Goal: Task Accomplishment & Management: Use online tool/utility

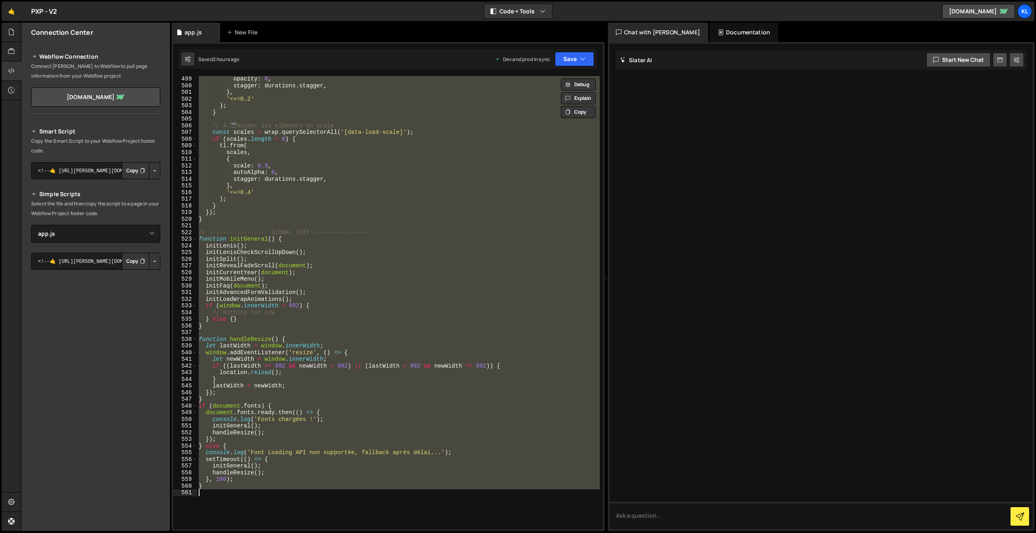
select select "45754"
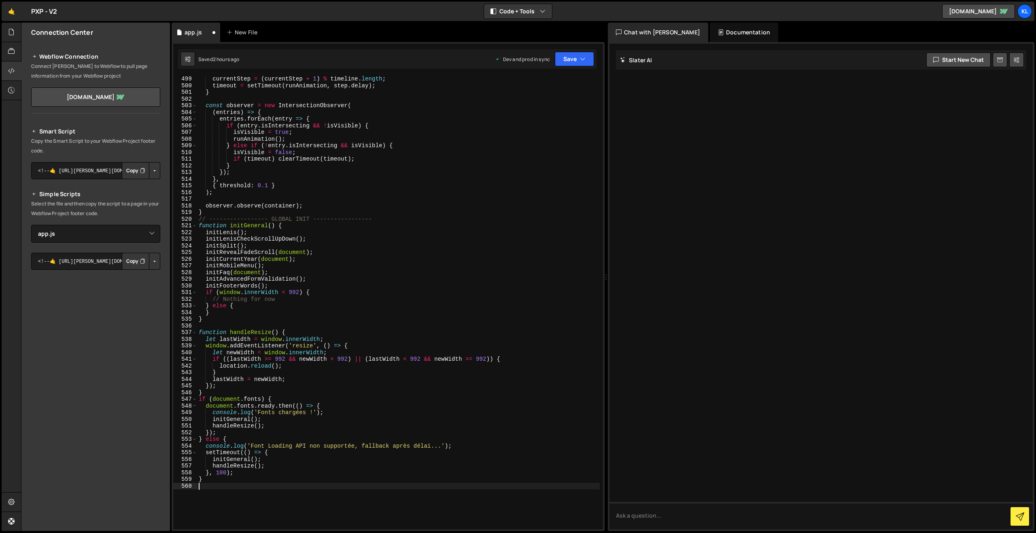
scroll to position [3339, 0]
drag, startPoint x: 569, startPoint y: 57, endPoint x: 561, endPoint y: 75, distance: 19.6
click at [569, 57] on button "Save" at bounding box center [574, 59] width 39 height 15
click at [529, 114] on div "2 hours ago" at bounding box center [532, 113] width 27 height 7
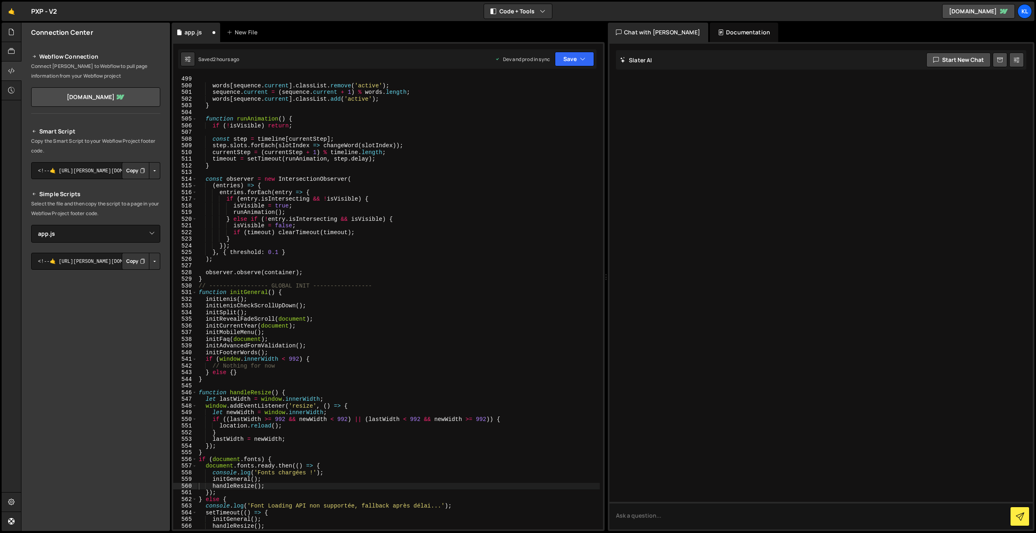
scroll to position [3326, 0]
click at [441, 228] on div "words [ sequence . current ] . classList . remove ( 'active' ) ; sequence . cur…" at bounding box center [398, 309] width 403 height 467
type textarea "}"
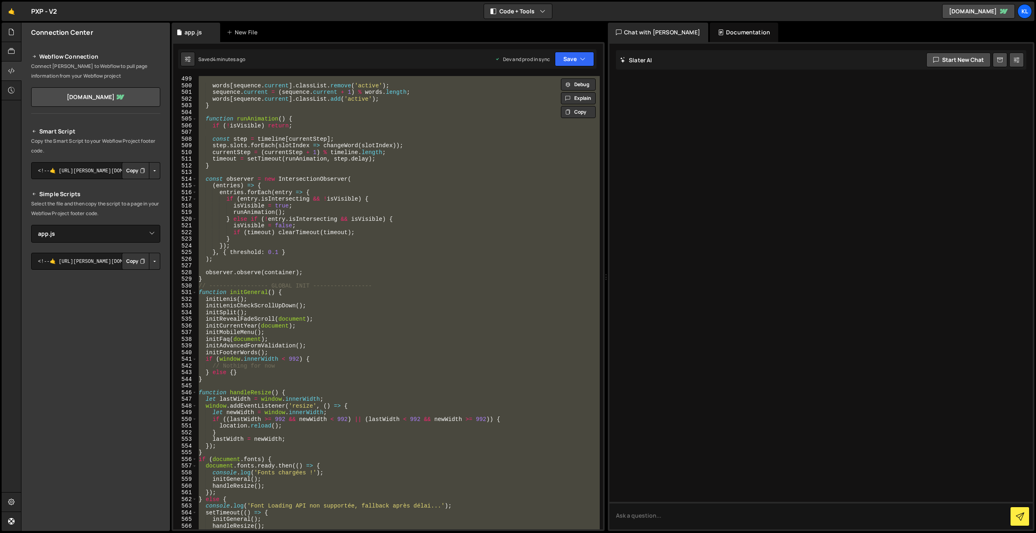
paste textarea
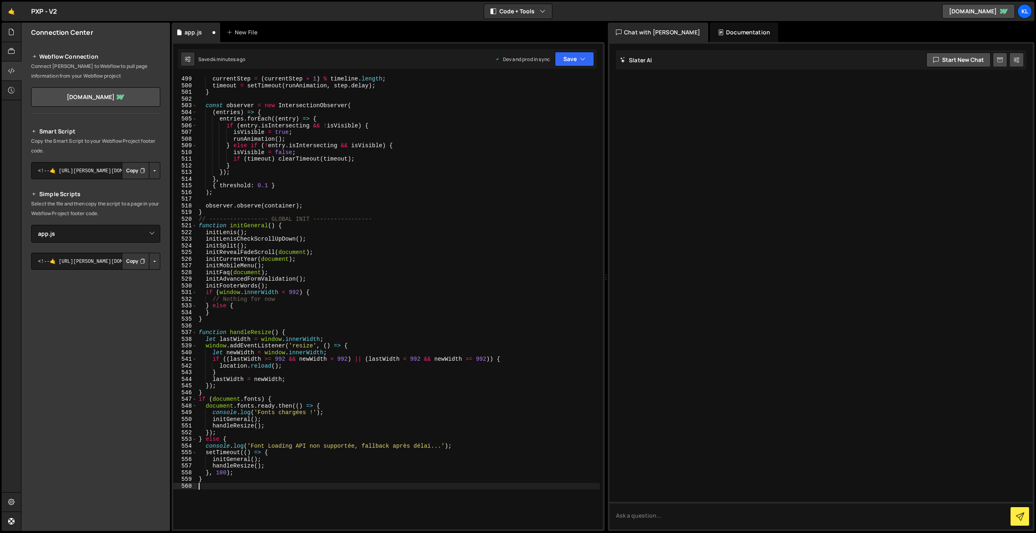
scroll to position [3339, 0]
click at [578, 56] on button "Save" at bounding box center [574, 59] width 39 height 15
click at [520, 119] on button "Save to Production S Saved 4 minutes ago" at bounding box center [547, 110] width 97 height 26
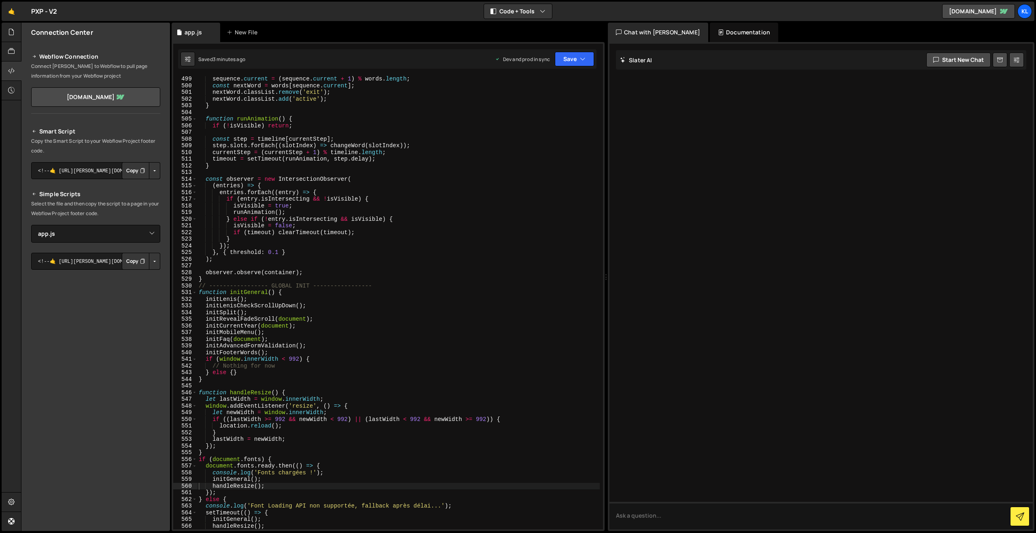
click at [414, 210] on div "sequence . current = ( sequence . current + 1 ) % words . length ; const nextWo…" at bounding box center [398, 309] width 403 height 467
type textarea "}"
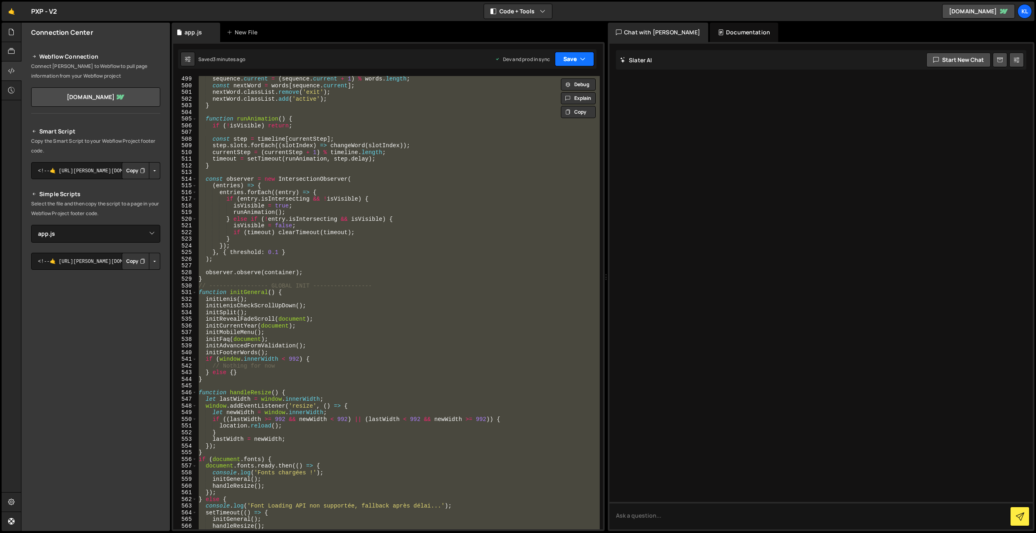
paste textarea
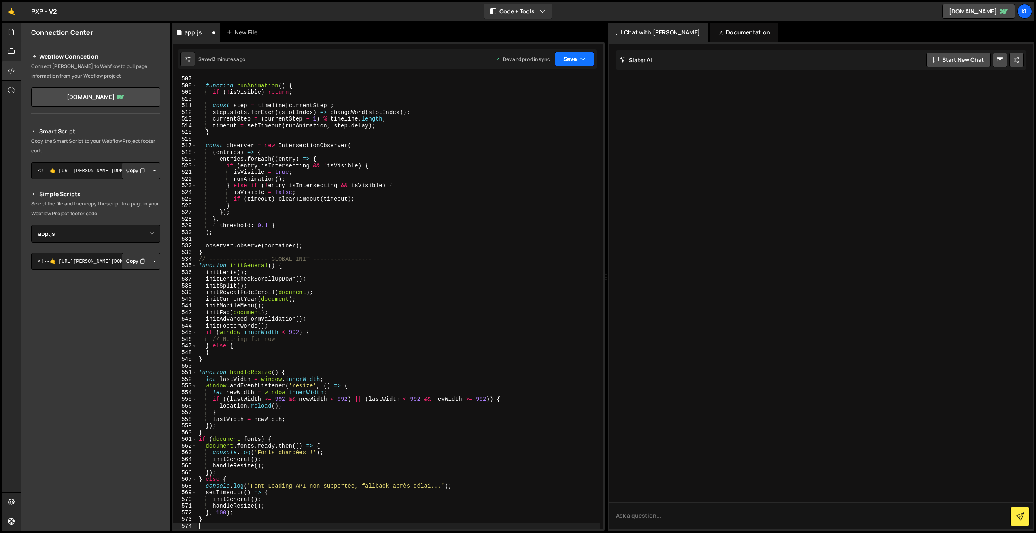
click at [574, 62] on button "Save" at bounding box center [574, 59] width 39 height 15
click at [535, 105] on div "Save to Production S" at bounding box center [547, 105] width 84 height 8
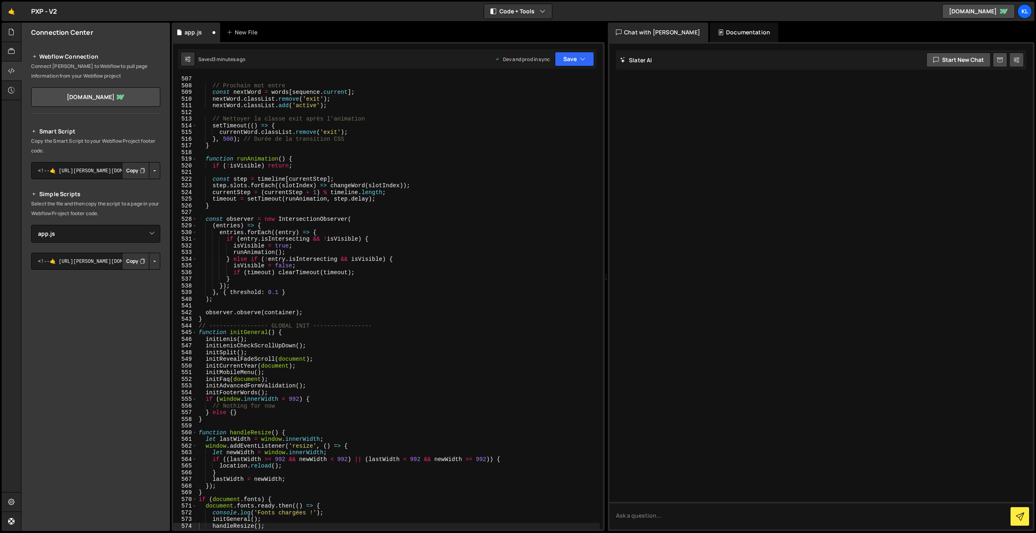
scroll to position [3380, 0]
click at [456, 280] on div "// Prochain mot entre const nextWord = words [ sequence . current ] ; nextWord …" at bounding box center [398, 309] width 403 height 467
type textarea "}"
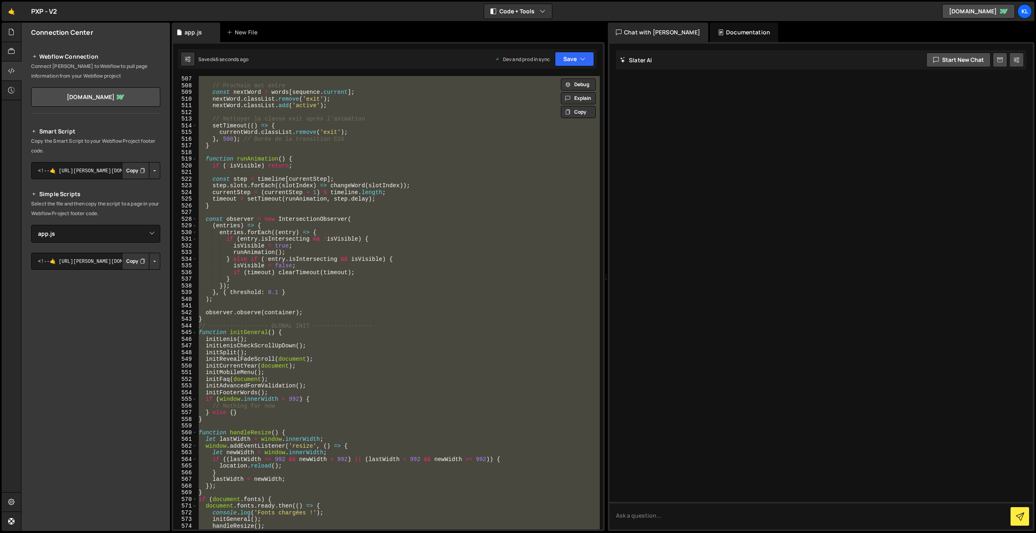
paste textarea
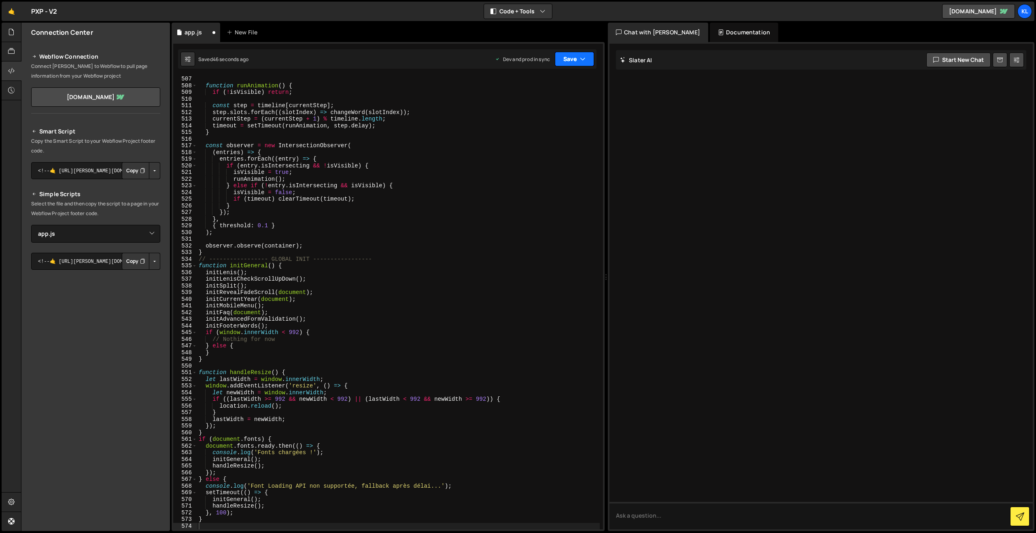
click at [572, 60] on button "Save" at bounding box center [574, 59] width 39 height 15
click at [532, 111] on div "44 seconds ago" at bounding box center [537, 113] width 36 height 7
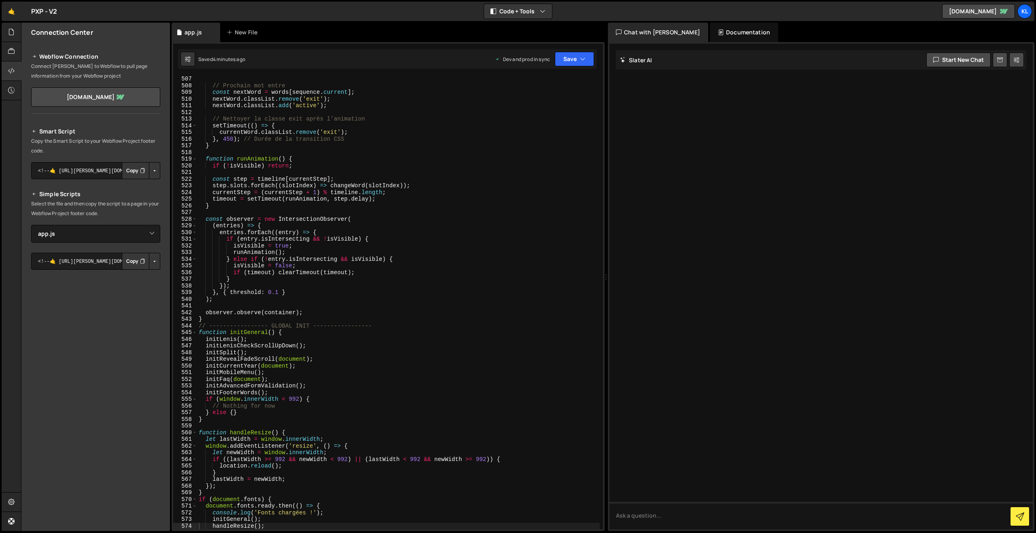
click at [506, 299] on div "// Prochain mot entre const nextWord = words [ sequence . current ] ; nextWord …" at bounding box center [398, 309] width 403 height 467
type textarea "}"
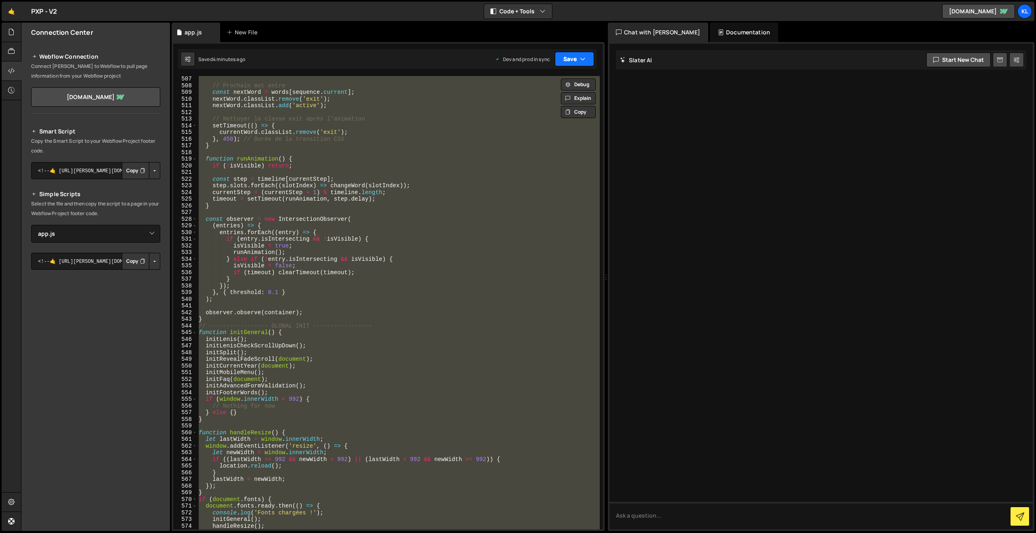
paste textarea
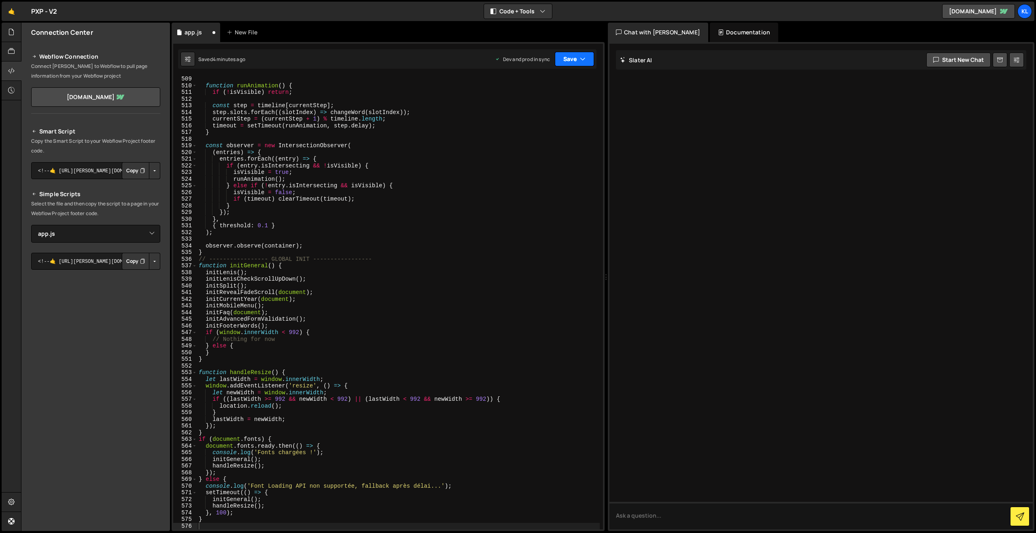
click at [572, 59] on button "Save" at bounding box center [574, 59] width 39 height 15
click at [523, 113] on div "4 minutes ago" at bounding box center [535, 113] width 32 height 7
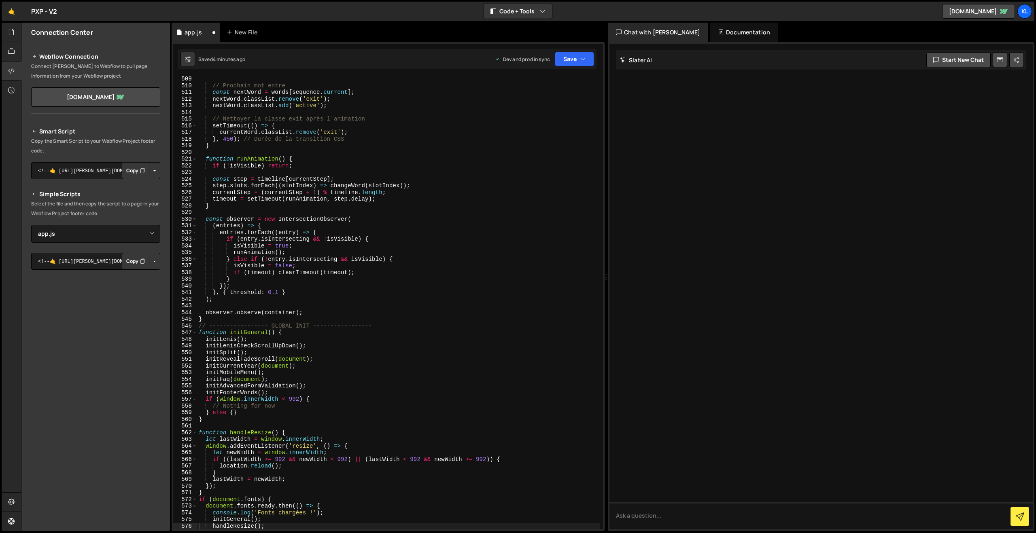
scroll to position [3393, 0]
drag, startPoint x: 434, startPoint y: 201, endPoint x: 442, endPoint y: 180, distance: 22.5
click at [433, 200] on div "// Prochain mot entre const nextWord = words [ sequence . current ] ; nextWord …" at bounding box center [398, 309] width 403 height 467
type textarea "}"
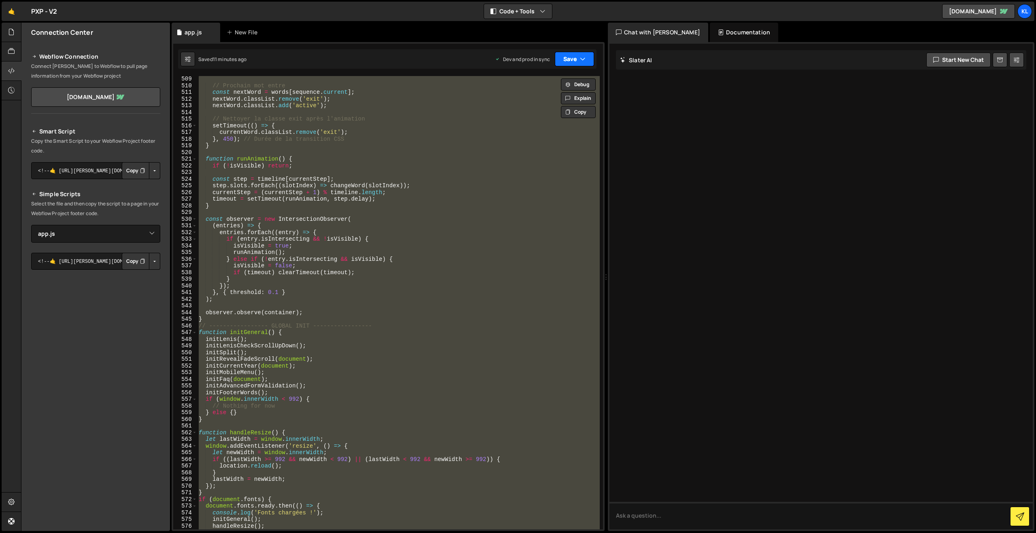
paste textarea
click at [566, 63] on button "Save" at bounding box center [574, 59] width 39 height 15
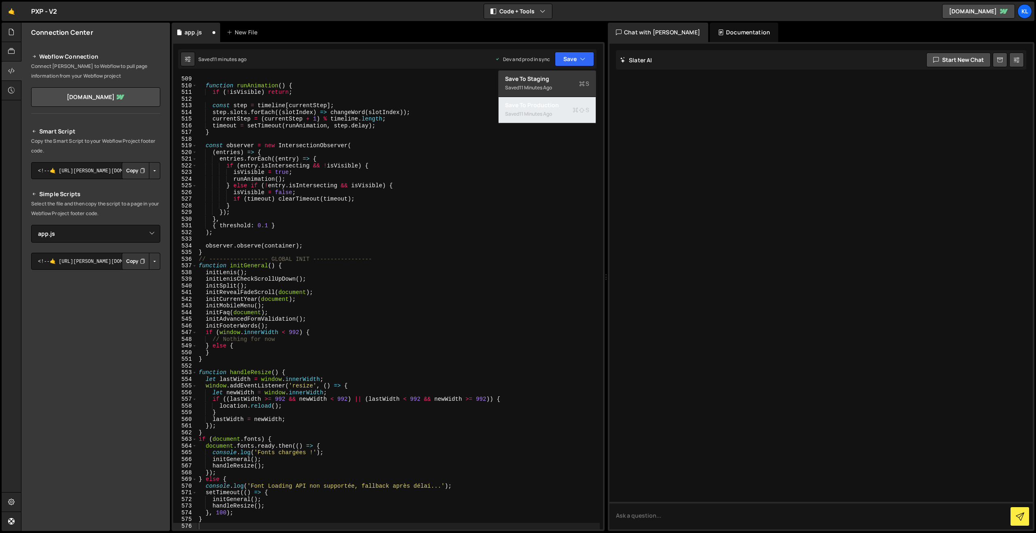
drag, startPoint x: 538, startPoint y: 104, endPoint x: 393, endPoint y: 28, distance: 164.0
click at [538, 104] on div "Save to Production S" at bounding box center [547, 105] width 84 height 8
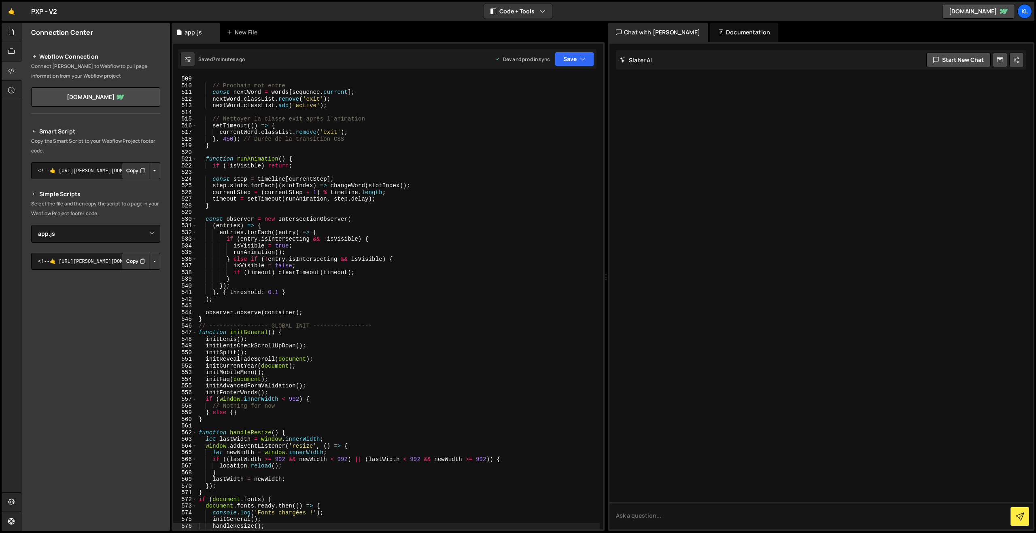
drag, startPoint x: 484, startPoint y: 256, endPoint x: 489, endPoint y: 242, distance: 14.6
click at [484, 256] on div "// Prochain mot entre const nextWord = words [ sequence . current ] ; nextWord …" at bounding box center [398, 309] width 403 height 467
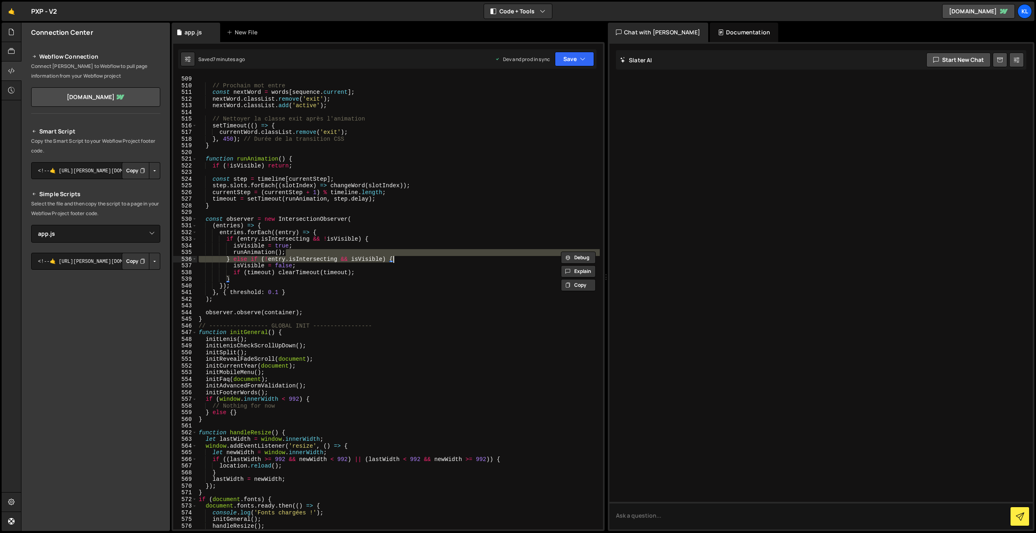
type textarea "}"
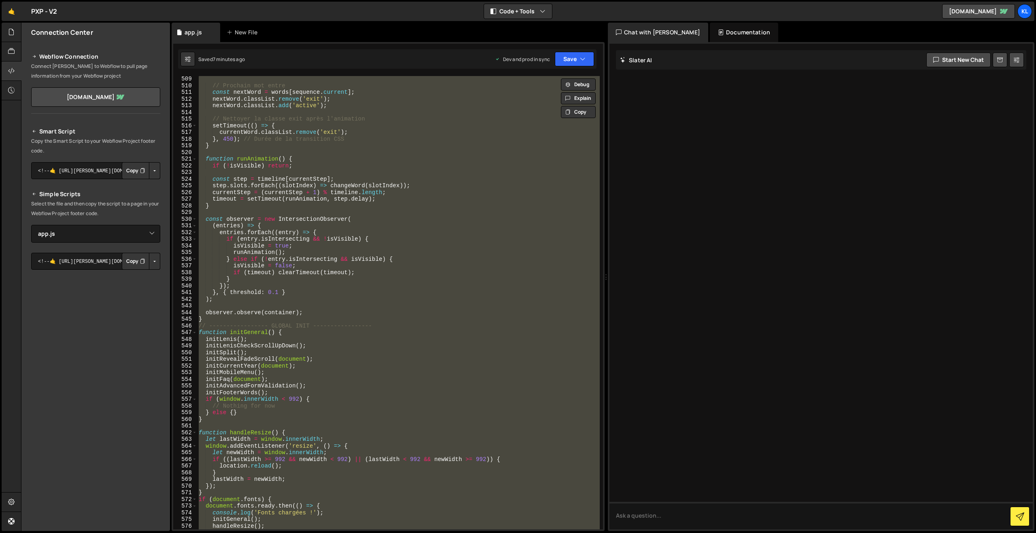
paste textarea
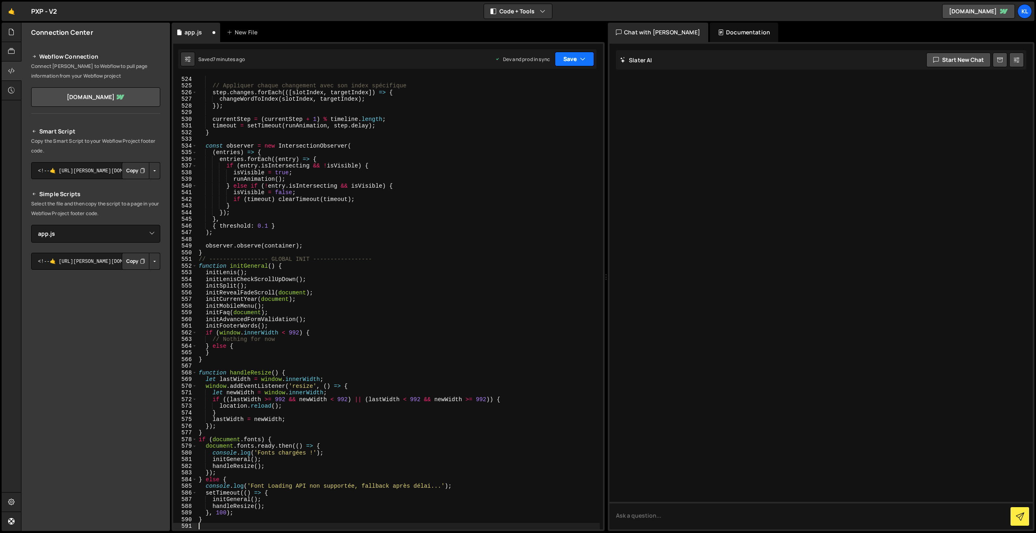
scroll to position [3506, 0]
click at [569, 63] on button "Save" at bounding box center [574, 59] width 39 height 15
click at [537, 124] on div "// Appliquer chaque changement avec son index spécifique step . changes . forEa…" at bounding box center [398, 309] width 403 height 467
click at [563, 68] on div "Debug Explain Copy app.js New File Saved 7 minutes ago Dev and prod in sync Upg…" at bounding box center [388, 277] width 433 height 509
click at [571, 53] on button "Save" at bounding box center [574, 59] width 39 height 15
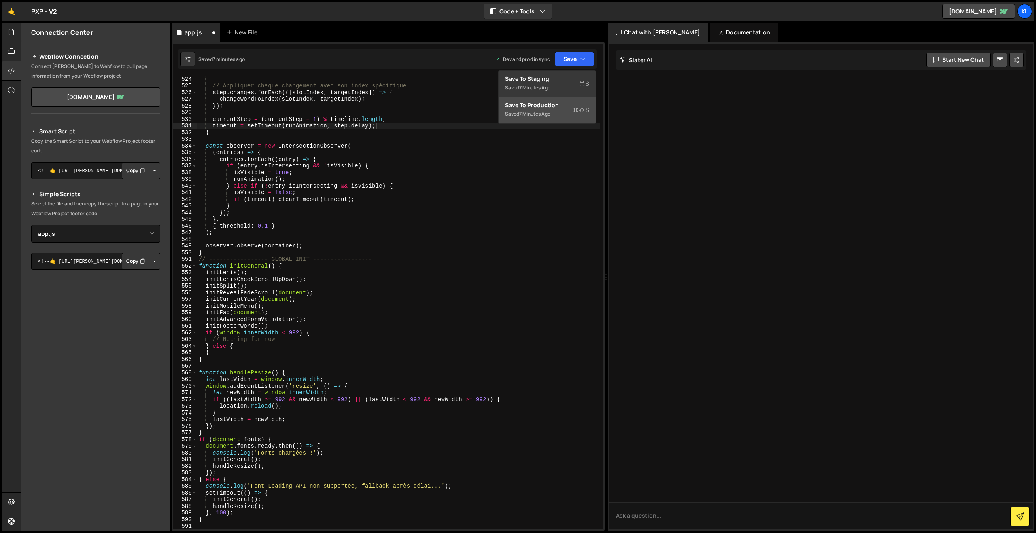
click at [526, 108] on div "Save to Production S" at bounding box center [547, 105] width 84 height 8
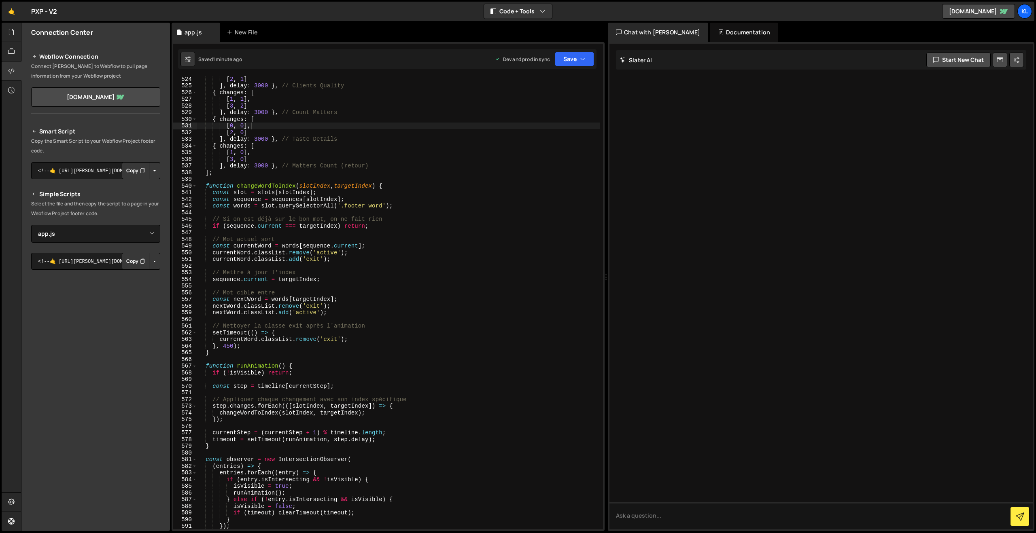
click at [362, 202] on div "[ 2 , 1 ] ] , delay : 3000 } , // Clients Quality { changes : [ [ 1 , 1 ] , [ 3…" at bounding box center [398, 309] width 403 height 467
type textarea "}"
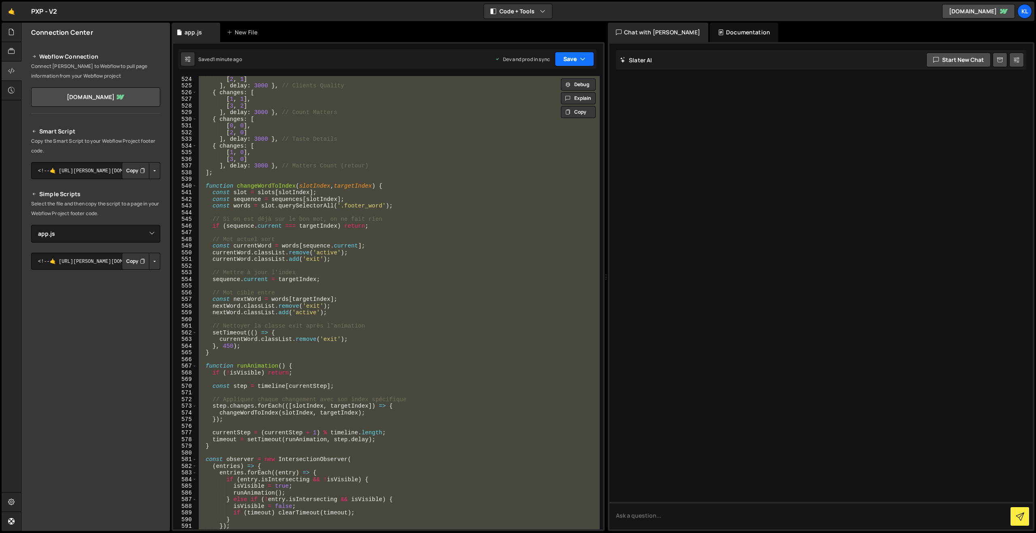
paste textarea
click at [573, 62] on button "Save" at bounding box center [574, 59] width 39 height 15
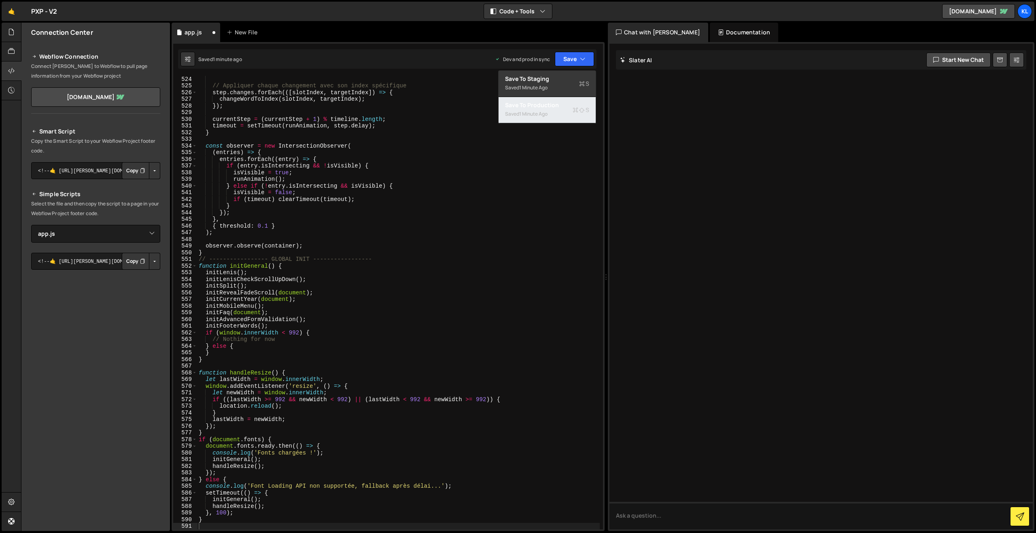
drag, startPoint x: 528, startPoint y: 110, endPoint x: 445, endPoint y: 54, distance: 99.9
click at [528, 110] on div "1 minute ago" at bounding box center [533, 113] width 28 height 7
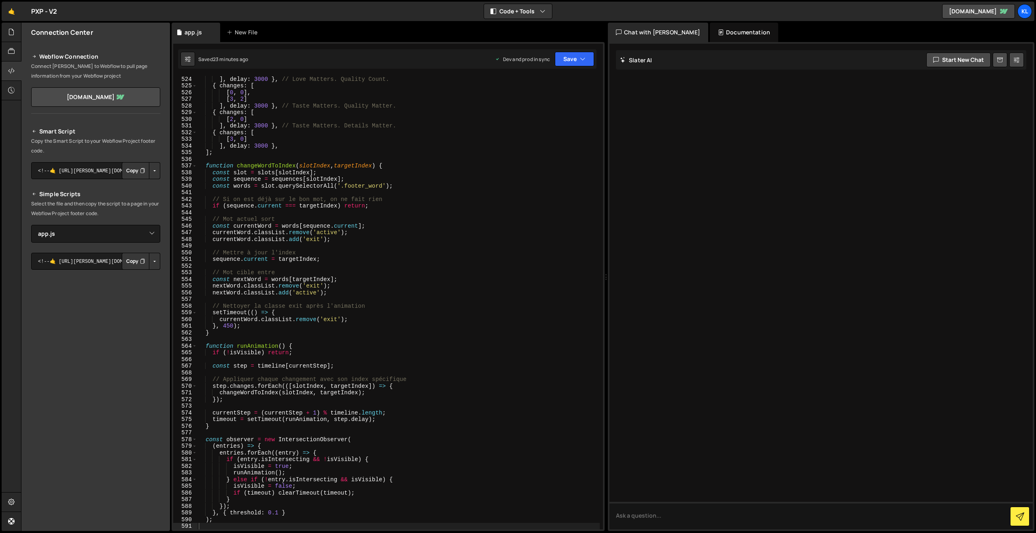
drag, startPoint x: 334, startPoint y: 201, endPoint x: 340, endPoint y: 210, distance: 11.2
click at [340, 211] on div "] , delay : 3000 } , // Love Matters. Quality Count. { changes : [ [ 0 , 0 ] , …" at bounding box center [398, 309] width 403 height 467
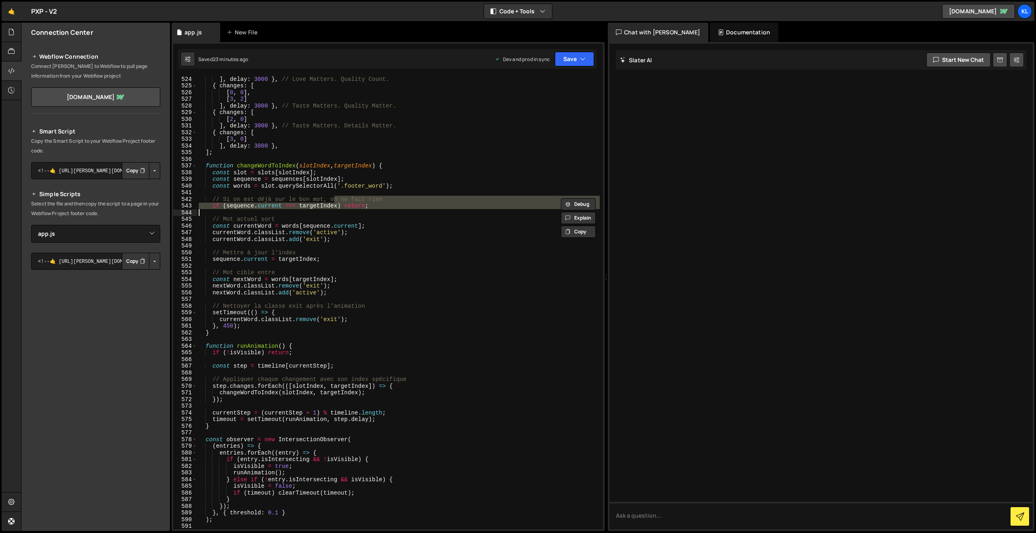
type textarea "}"
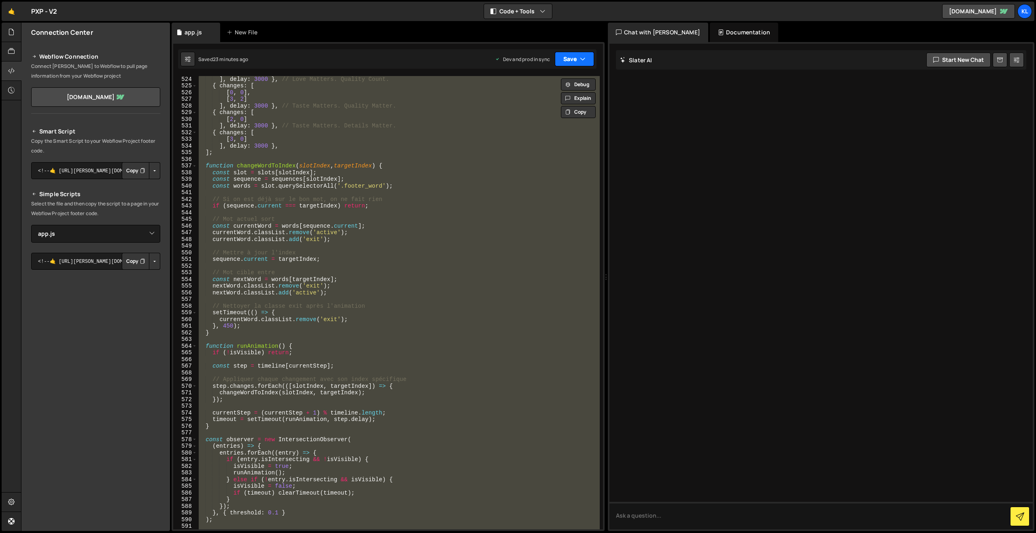
paste textarea
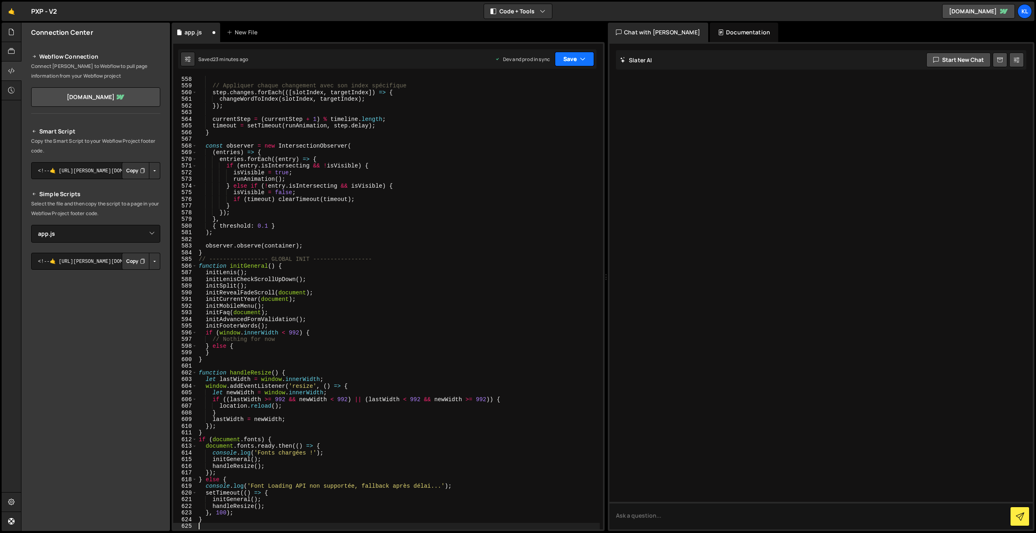
click at [569, 61] on button "Save" at bounding box center [574, 59] width 39 height 15
click at [529, 98] on button "Save to Production S Saved 23 minutes ago" at bounding box center [547, 110] width 97 height 26
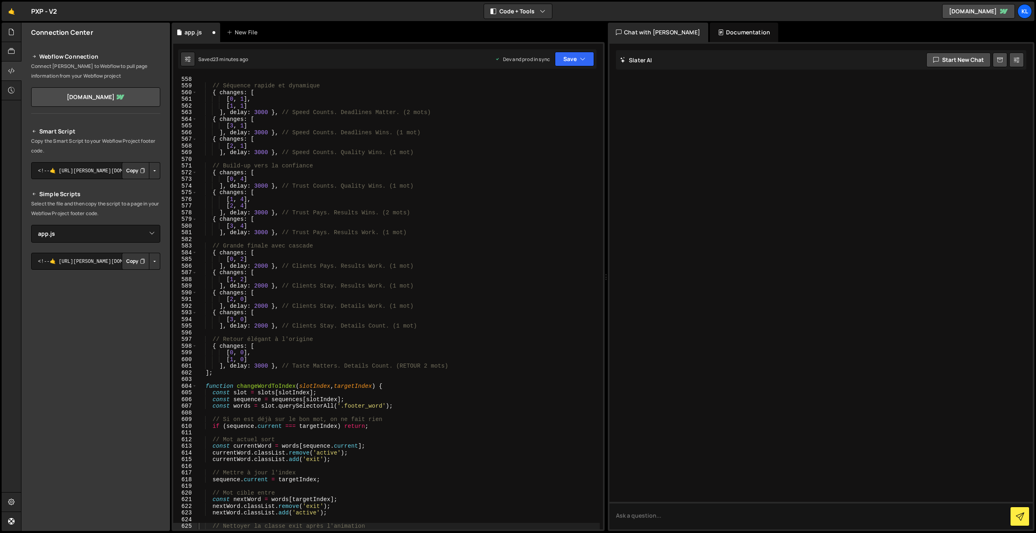
scroll to position [3720, 0]
click at [338, 213] on div "// Séquence rapide et dynamique { changes : [ [ 0 , 1 ] , [ 1 , 1 ] ] , delay :…" at bounding box center [398, 309] width 403 height 467
type textarea "}"
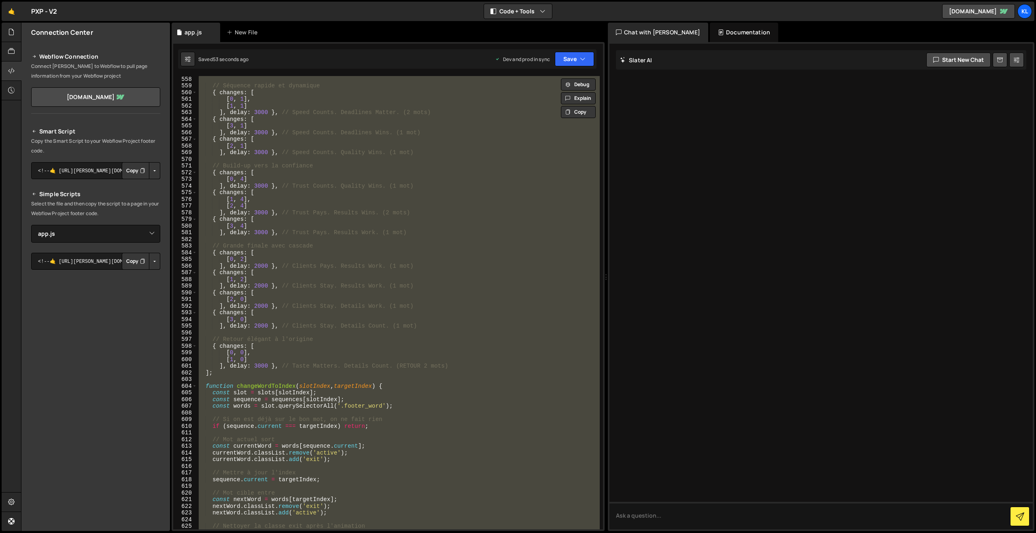
paste textarea
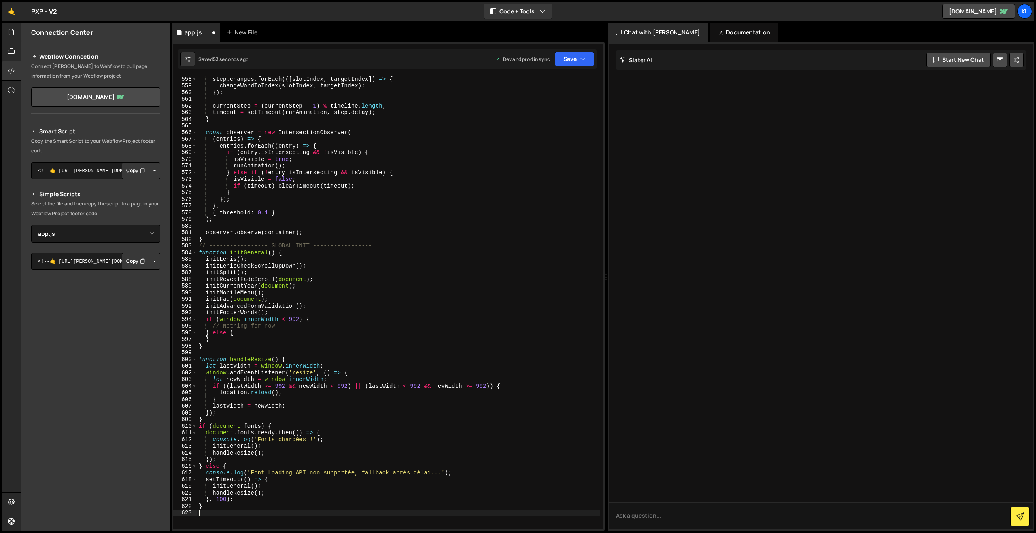
scroll to position [3733, 0]
click at [571, 57] on button "Save" at bounding box center [574, 59] width 39 height 15
click at [522, 112] on div "Saved 52 seconds ago" at bounding box center [547, 114] width 84 height 10
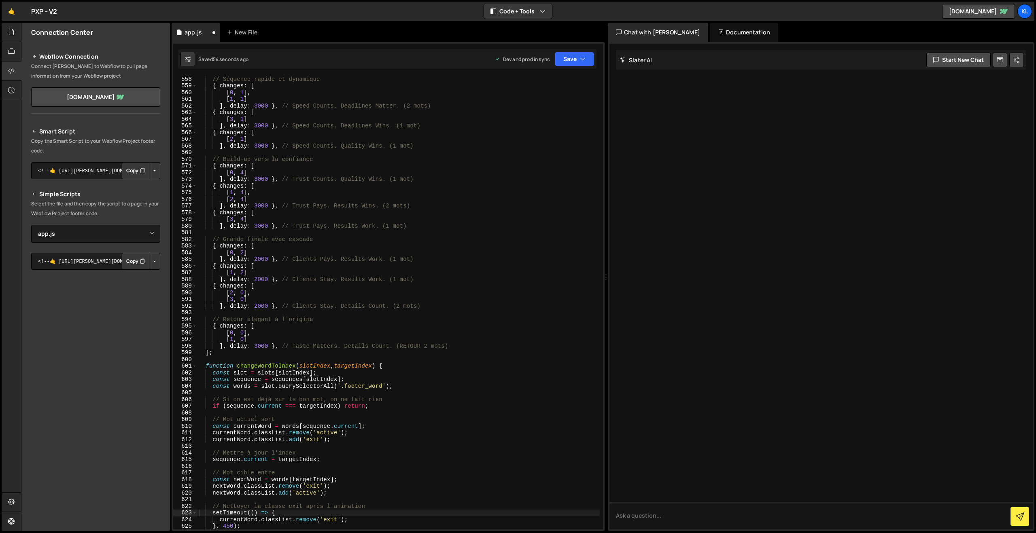
scroll to position [3720, 0]
drag, startPoint x: 495, startPoint y: 321, endPoint x: 475, endPoint y: 311, distance: 22.1
click at [495, 321] on div "// Séquence rapide et dynamique { changes : [ [ 0 , 1 ] , [ 1 , 1 ] ] , delay :…" at bounding box center [398, 309] width 403 height 467
type textarea "}"
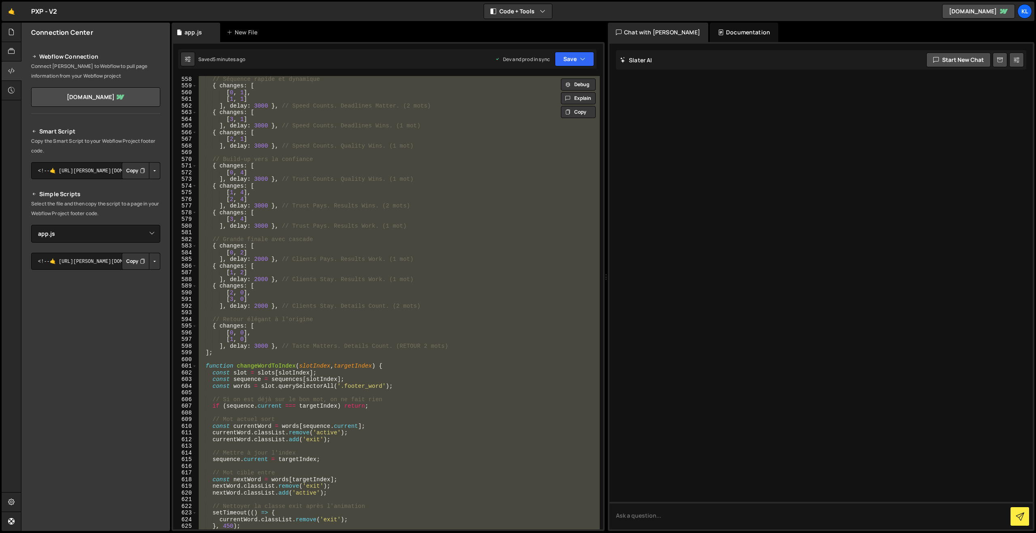
paste textarea
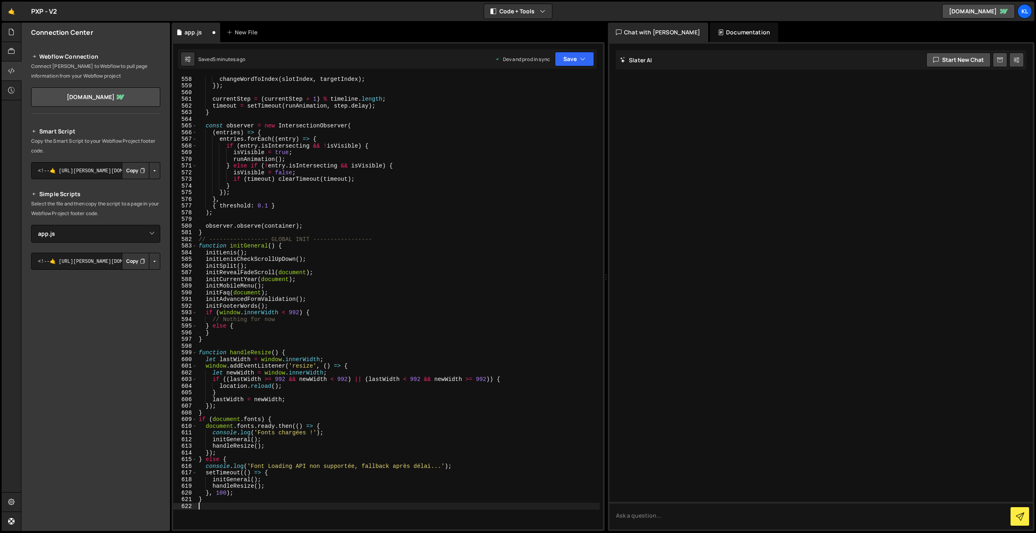
scroll to position [3733, 0]
click at [578, 63] on button "Save" at bounding box center [574, 59] width 39 height 15
click at [536, 105] on div "Save to Production S" at bounding box center [547, 105] width 84 height 8
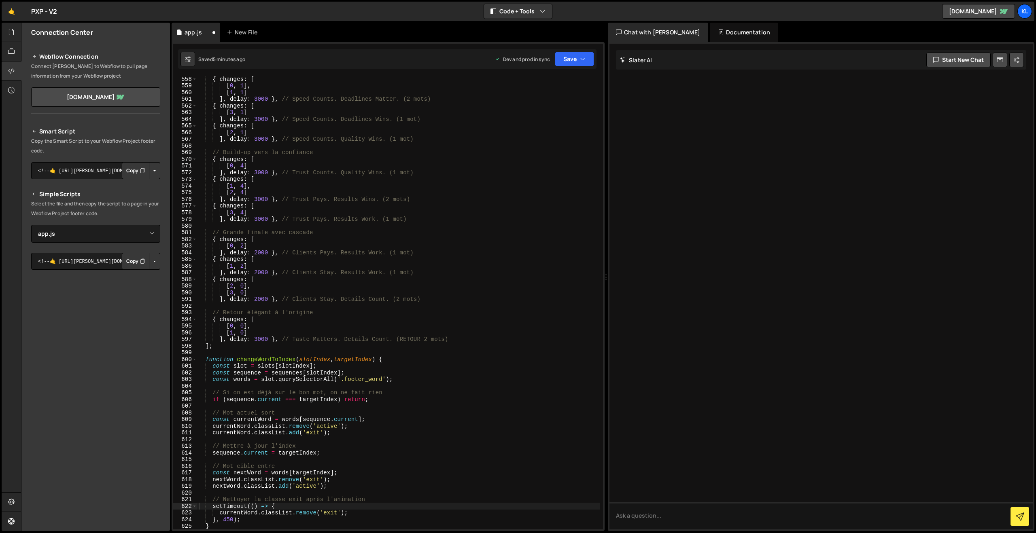
scroll to position [3720, 0]
click at [371, 257] on div "{ changes : [ [ 0 , 1 ] , [ 1 , 1 ] ] , delay : 3000 } , // Speed Counts. Deadl…" at bounding box center [398, 309] width 403 height 467
type textarea "}"
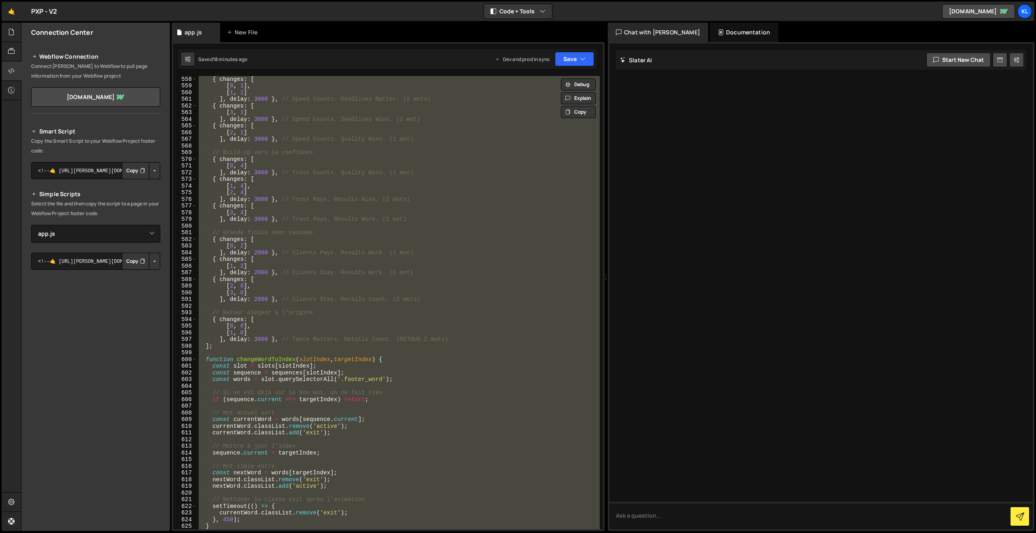
paste textarea
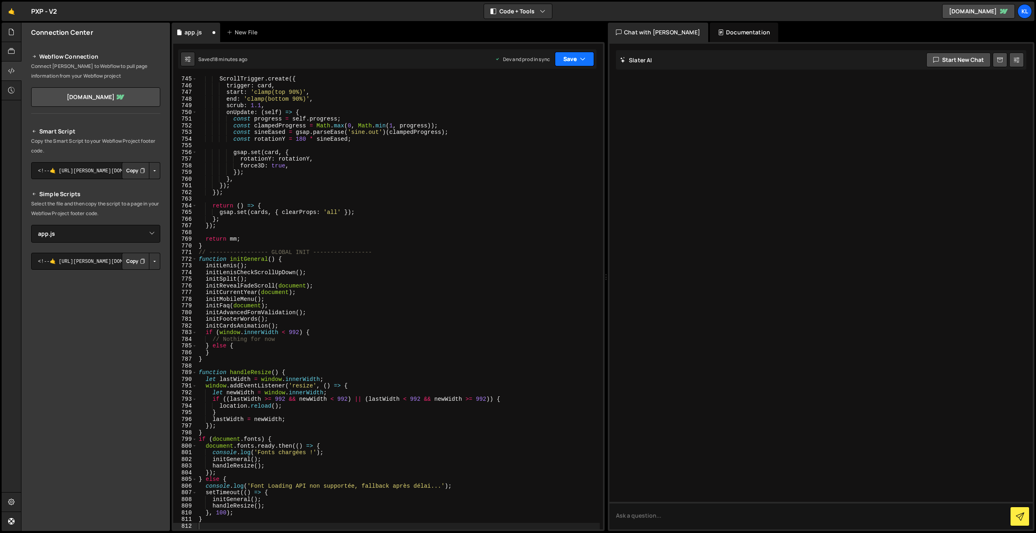
click at [563, 58] on button "Save" at bounding box center [574, 59] width 39 height 15
click at [527, 115] on div "18 minutes ago" at bounding box center [536, 113] width 34 height 7
